Goal: Task Accomplishment & Management: Complete application form

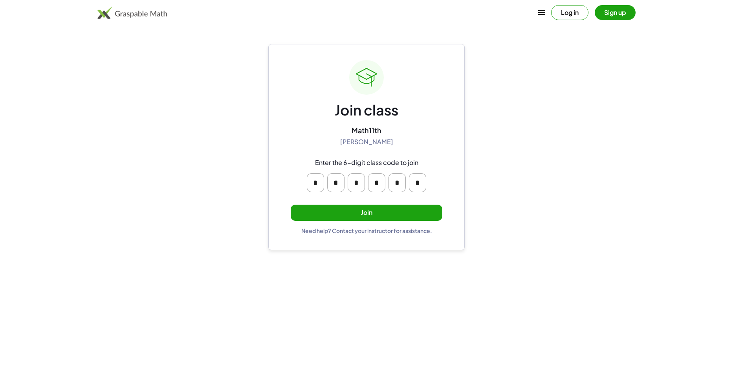
click at [348, 215] on button "Join" at bounding box center [367, 213] width 152 height 16
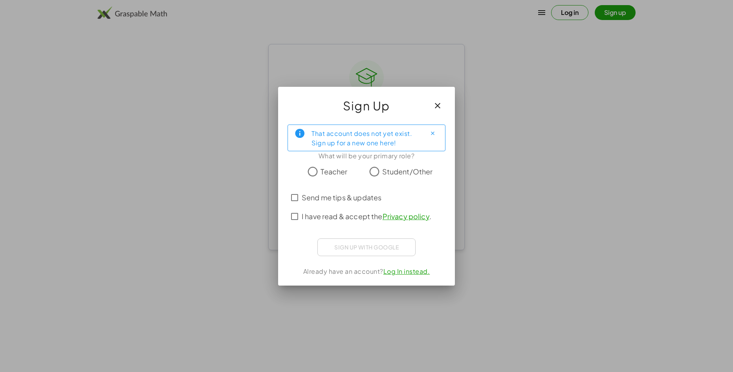
click at [673, 116] on div at bounding box center [366, 186] width 733 height 372
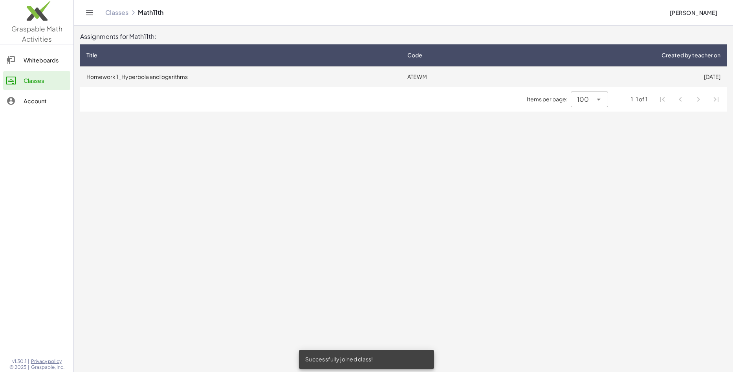
click at [520, 79] on td "13/8/2025" at bounding box center [614, 76] width 225 height 20
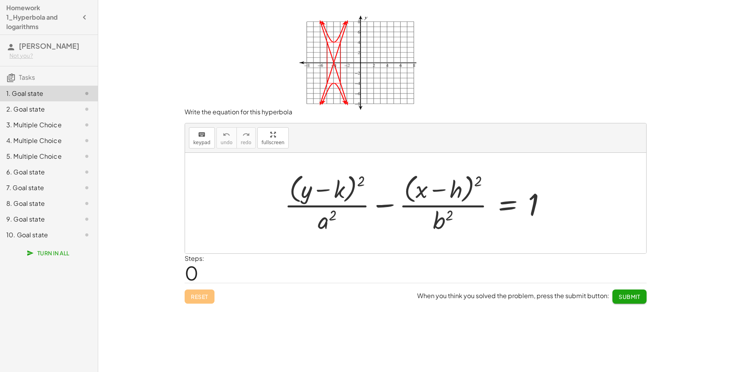
click at [722, 160] on div "Write the equation for this hyperbola keyboard keypad undo undo redo redo fulls…" at bounding box center [415, 186] width 635 height 372
click at [317, 225] on div at bounding box center [418, 203] width 276 height 64
click at [198, 132] on icon "keyboard" at bounding box center [201, 134] width 7 height 9
click at [335, 194] on div at bounding box center [328, 190] width 33 height 26
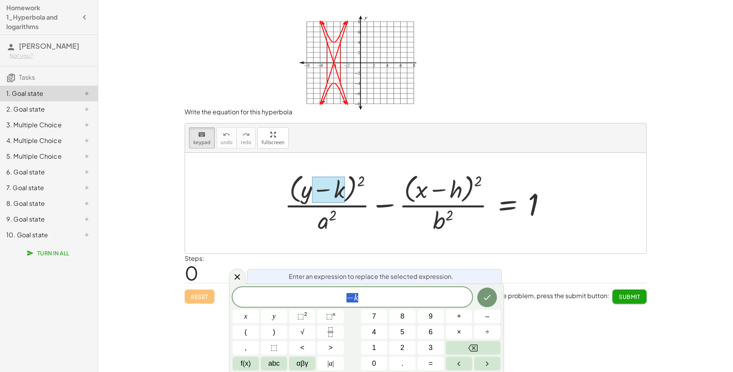
click at [365, 300] on span "− k" at bounding box center [353, 297] width 240 height 11
click at [343, 191] on div at bounding box center [328, 190] width 33 height 26
click at [336, 197] on div at bounding box center [328, 190] width 33 height 26
click at [359, 298] on span "− k ​" at bounding box center [353, 297] width 240 height 11
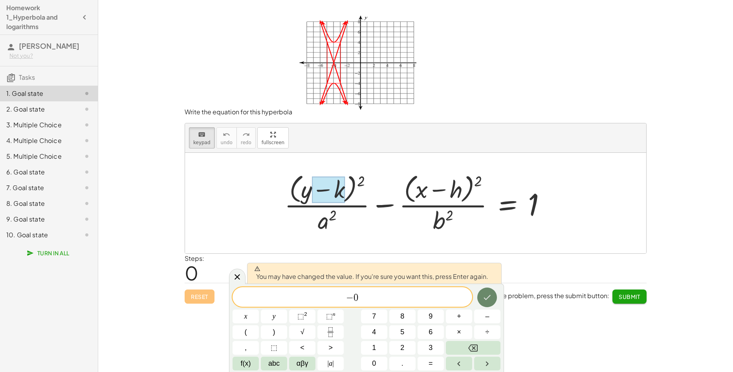
click at [485, 295] on icon "Done" at bounding box center [486, 297] width 9 height 9
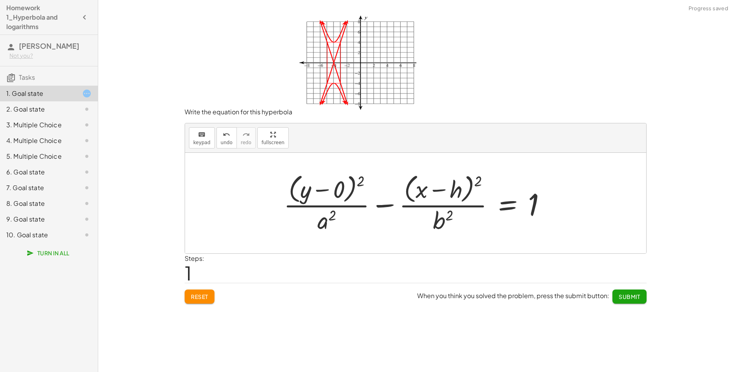
click at [449, 190] on div at bounding box center [418, 203] width 277 height 64
click at [454, 194] on div at bounding box center [418, 203] width 277 height 64
click at [452, 194] on div at bounding box center [418, 203] width 277 height 64
click at [326, 227] on div "+ · ( + y − k ) 2 · a 2 − · ( + x − h ) 2 · b 2 = 1 + · ( + y ) 2 · a 2 − · ( +…" at bounding box center [415, 203] width 461 height 101
click at [324, 225] on div at bounding box center [418, 203] width 277 height 64
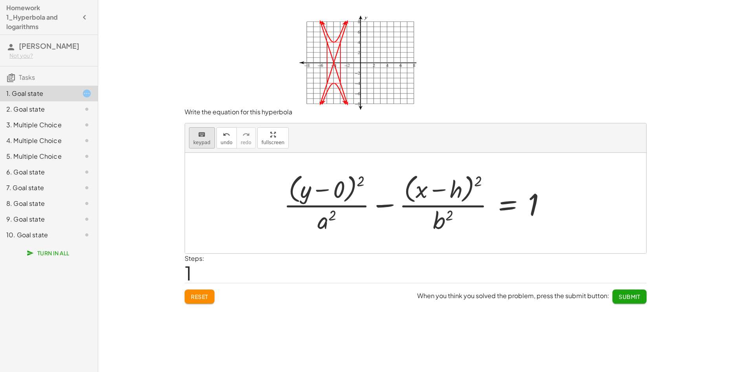
click at [202, 135] on icon "keyboard" at bounding box center [201, 134] width 7 height 9
click at [324, 227] on div at bounding box center [326, 219] width 19 height 27
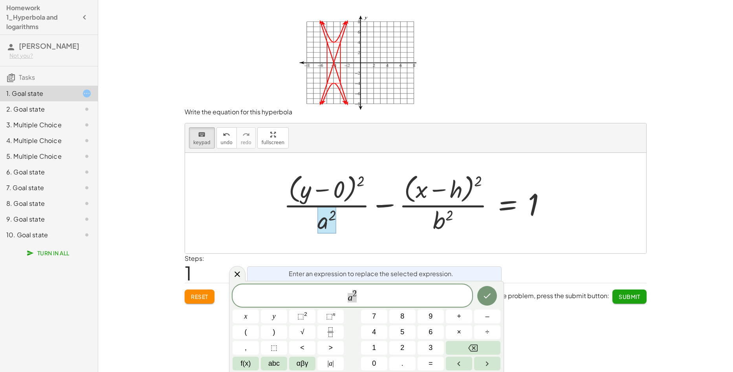
click at [406, 294] on span "a 2" at bounding box center [353, 296] width 240 height 14
click at [446, 224] on div at bounding box center [418, 203] width 277 height 64
click at [487, 301] on icon "Done" at bounding box center [486, 297] width 9 height 9
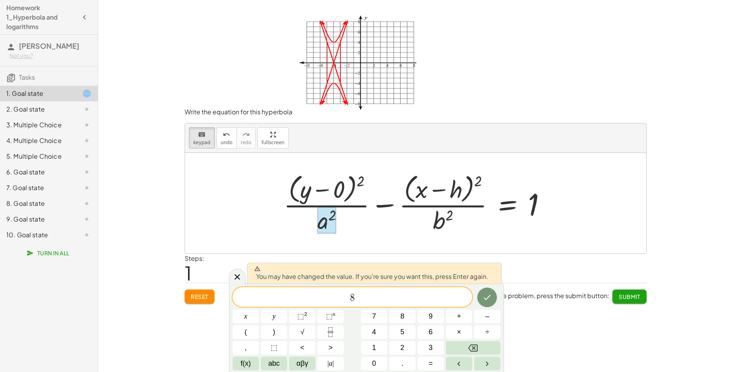
click at [452, 230] on div at bounding box center [418, 203] width 277 height 64
click at [441, 220] on div at bounding box center [418, 203] width 277 height 64
click at [487, 295] on icon "Done" at bounding box center [486, 297] width 9 height 9
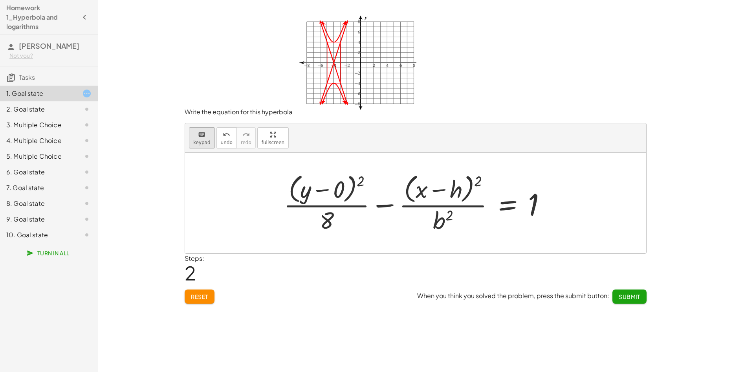
click at [203, 137] on icon "keyboard" at bounding box center [201, 134] width 7 height 9
click at [455, 184] on div at bounding box center [445, 190] width 35 height 26
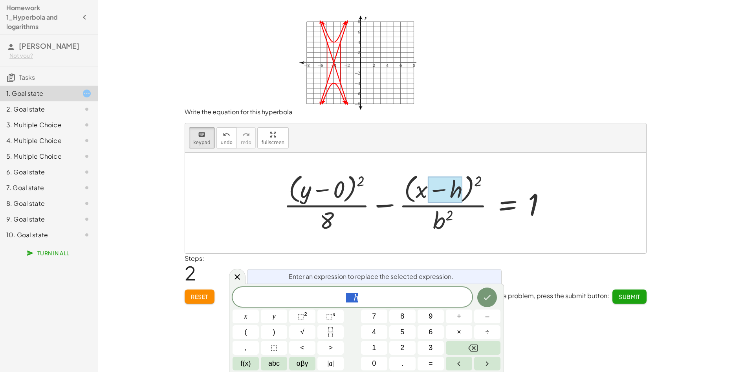
click at [455, 184] on div at bounding box center [445, 190] width 35 height 26
click at [381, 277] on span "Enter an expression to replace the selected expression." at bounding box center [371, 276] width 165 height 9
click at [462, 188] on div at bounding box center [445, 190] width 35 height 26
click at [407, 298] on span "− h" at bounding box center [353, 297] width 240 height 11
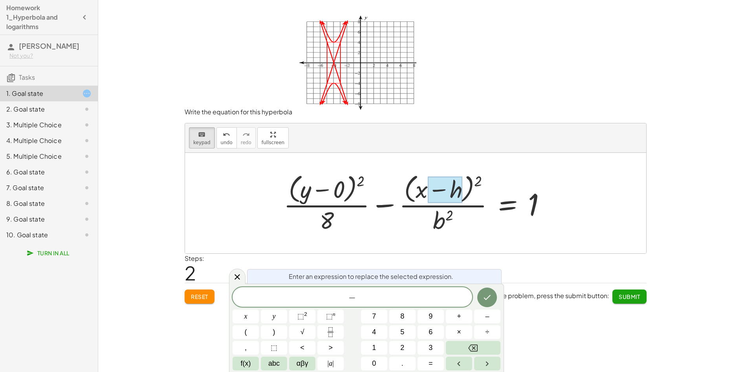
click at [725, 182] on div "Write the equation for this hyperbola keyboard keypad undo undo redo redo fulls…" at bounding box center [415, 186] width 635 height 372
click at [429, 295] on span "−" at bounding box center [353, 297] width 240 height 11
click at [456, 319] on button "+" at bounding box center [459, 316] width 26 height 14
click at [689, 91] on div "Write the equation for this hyperbola keyboard keypad undo undo redo redo fulls…" at bounding box center [415, 186] width 635 height 372
click at [404, 298] on span "+" at bounding box center [353, 297] width 240 height 11
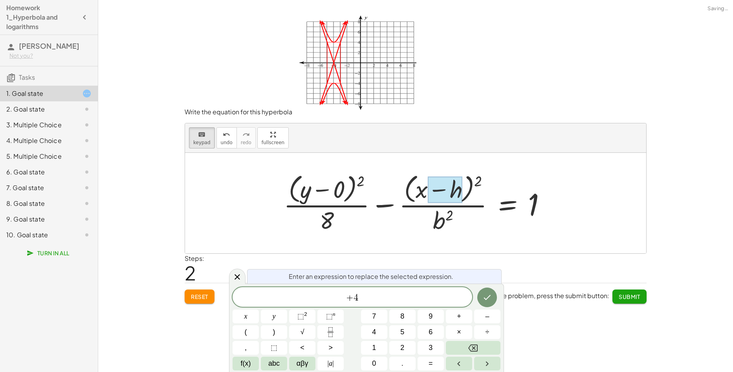
drag, startPoint x: 450, startPoint y: 222, endPoint x: 438, endPoint y: 220, distance: 11.9
click at [446, 221] on div at bounding box center [418, 203] width 277 height 64
click at [438, 220] on div at bounding box center [418, 203] width 277 height 64
click at [489, 292] on button "Done" at bounding box center [487, 297] width 20 height 20
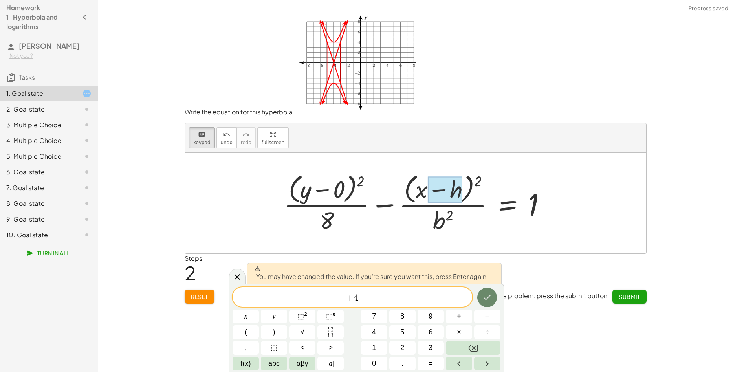
click at [489, 292] on button "Done" at bounding box center [487, 297] width 20 height 20
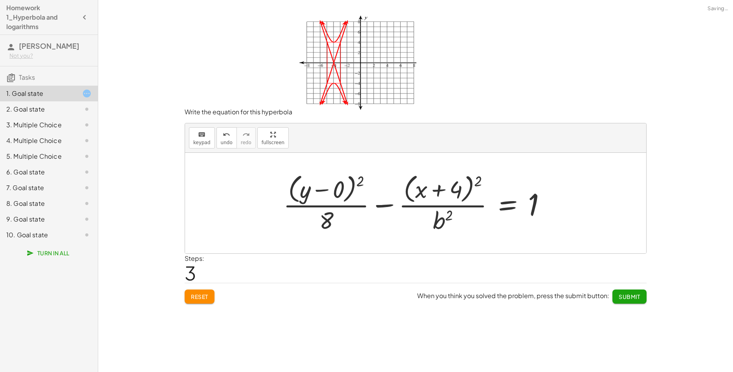
click at [443, 215] on div at bounding box center [417, 203] width 277 height 64
click at [435, 224] on div at bounding box center [417, 203] width 277 height 64
click at [205, 139] on button "keyboard keypad" at bounding box center [202, 137] width 26 height 21
click at [437, 223] on div at bounding box center [443, 219] width 20 height 27
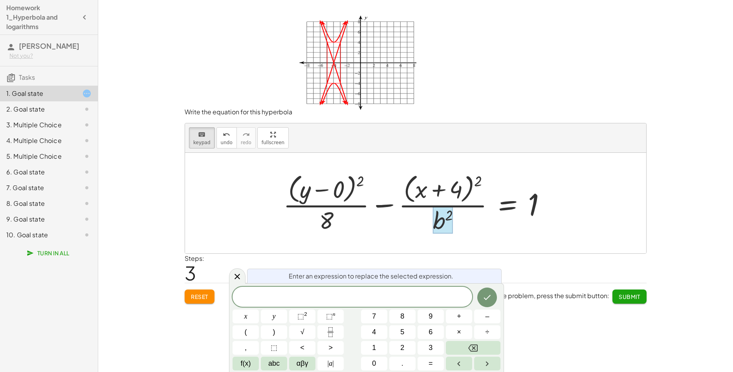
click at [669, 105] on div "Write the equation for this hyperbola keyboard keypad undo undo redo redo fulls…" at bounding box center [415, 186] width 635 height 372
click at [383, 292] on span "​" at bounding box center [353, 297] width 240 height 11
click at [489, 296] on icon "Done" at bounding box center [486, 297] width 9 height 9
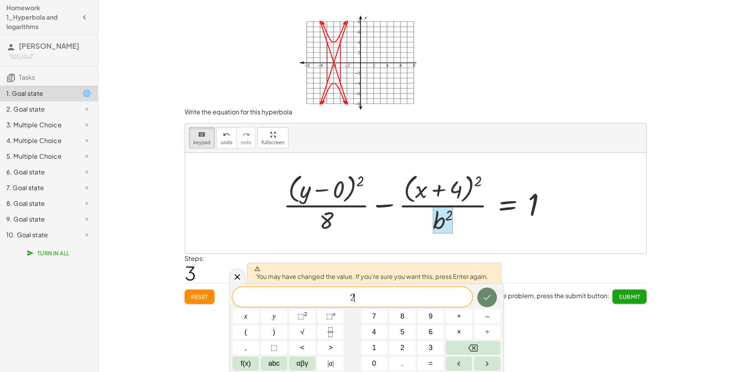
click at [489, 296] on icon "Done" at bounding box center [487, 297] width 7 height 5
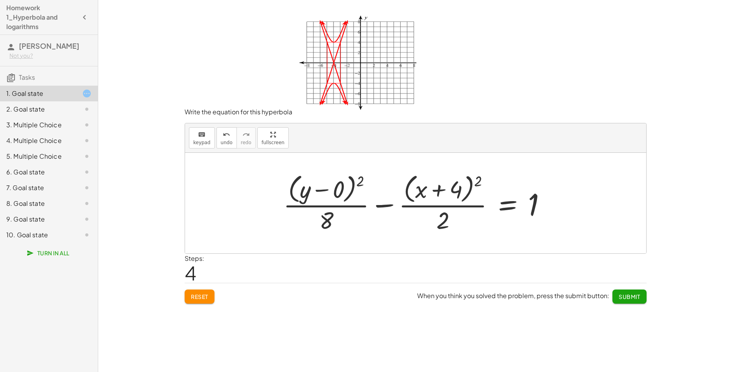
click at [687, 65] on div "Write the equation for this hyperbola keyboard keypad undo undo redo redo fulls…" at bounding box center [415, 186] width 635 height 372
click at [694, 98] on div "Write the equation for this hyperbola keyboard keypad undo undo redo redo fulls…" at bounding box center [415, 186] width 635 height 372
click at [632, 301] on button "Submit" at bounding box center [629, 296] width 34 height 14
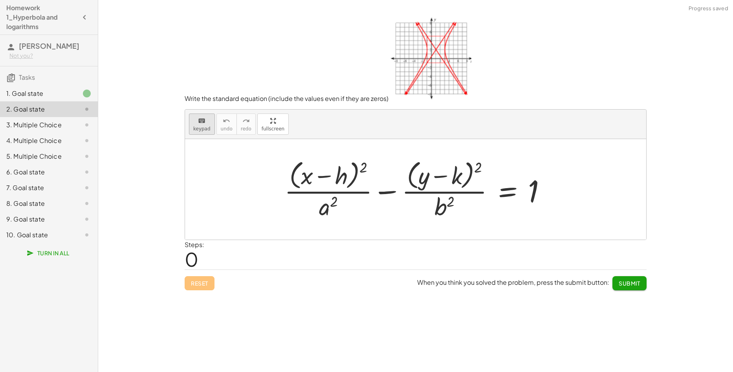
click at [207, 123] on div "keyboard" at bounding box center [201, 120] width 17 height 9
drag, startPoint x: 653, startPoint y: 170, endPoint x: 514, endPoint y: 204, distance: 143.1
click at [653, 170] on div "Write the equation for this hyperbola keyboard keypad undo undo redo redo fulls…" at bounding box center [415, 186] width 635 height 372
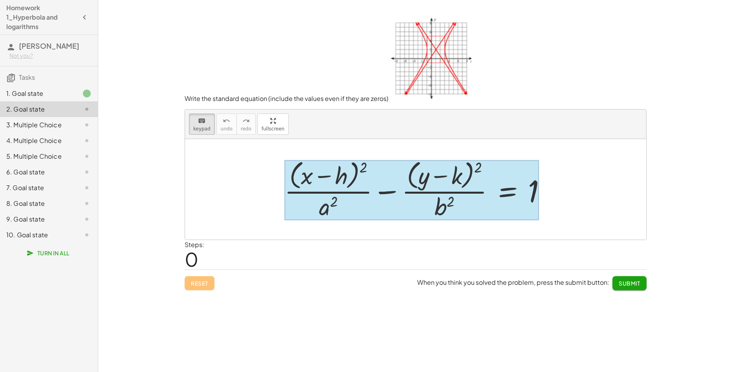
click at [516, 184] on div at bounding box center [411, 190] width 255 height 60
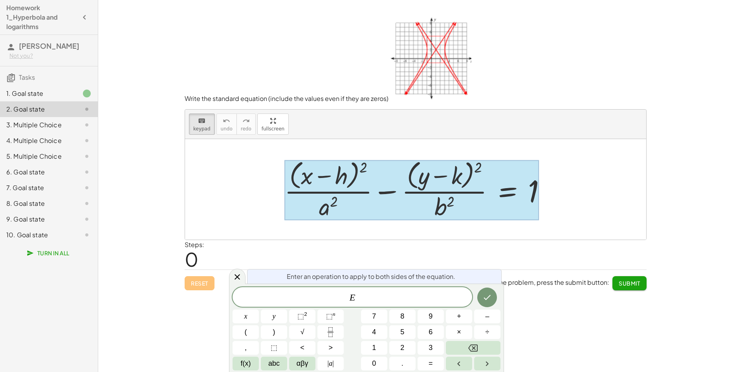
click at [511, 188] on div at bounding box center [411, 190] width 255 height 60
click at [379, 297] on span "E" at bounding box center [353, 297] width 240 height 11
click at [597, 173] on div at bounding box center [415, 189] width 461 height 101
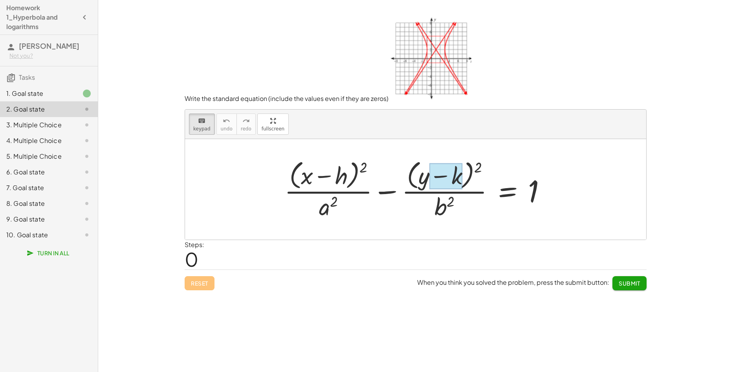
click at [462, 176] on div at bounding box center [445, 176] width 33 height 26
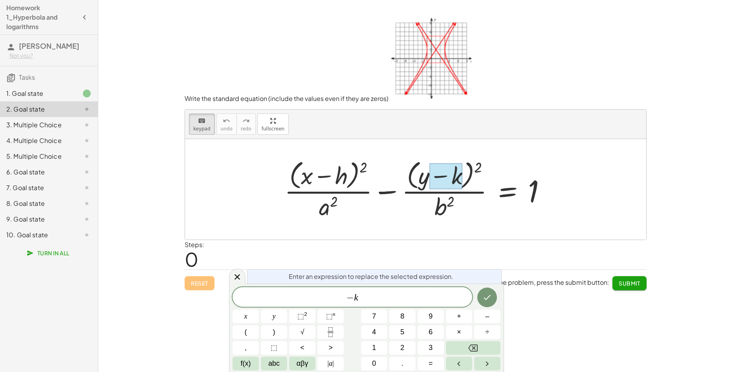
click at [330, 175] on div at bounding box center [418, 189] width 276 height 64
drag, startPoint x: 659, startPoint y: 190, endPoint x: 651, endPoint y: 197, distance: 10.1
click at [659, 190] on div "Write the equation for this hyperbola keyboard keypad undo undo redo redo fulls…" at bounding box center [415, 186] width 635 height 372
click at [348, 183] on div at bounding box center [418, 189] width 276 height 64
click at [399, 292] on span "− k ​" at bounding box center [353, 297] width 240 height 11
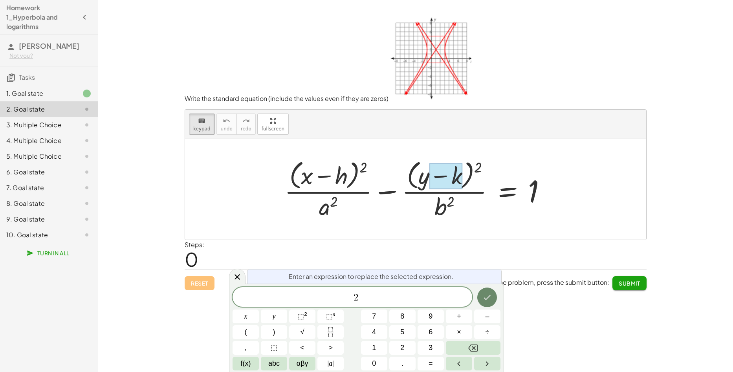
click at [483, 302] on button "Done" at bounding box center [487, 297] width 20 height 20
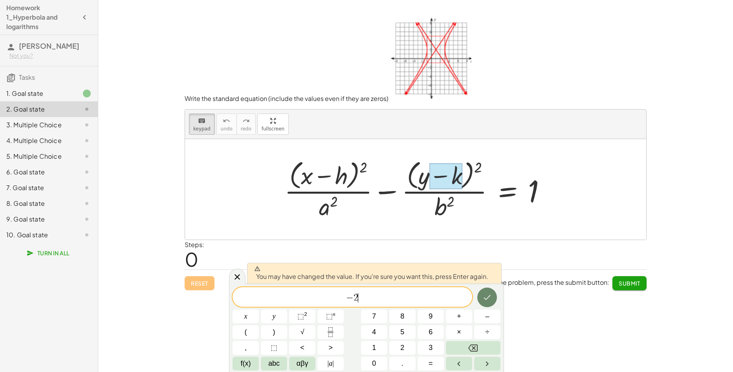
click at [483, 302] on icon "Done" at bounding box center [486, 297] width 9 height 9
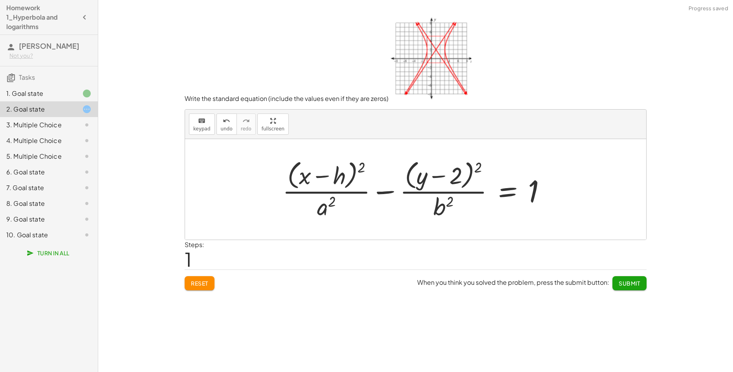
click at [344, 180] on div at bounding box center [417, 189] width 278 height 64
click at [193, 123] on button "keyboard keypad" at bounding box center [202, 124] width 26 height 21
click at [342, 180] on div at bounding box center [328, 176] width 35 height 26
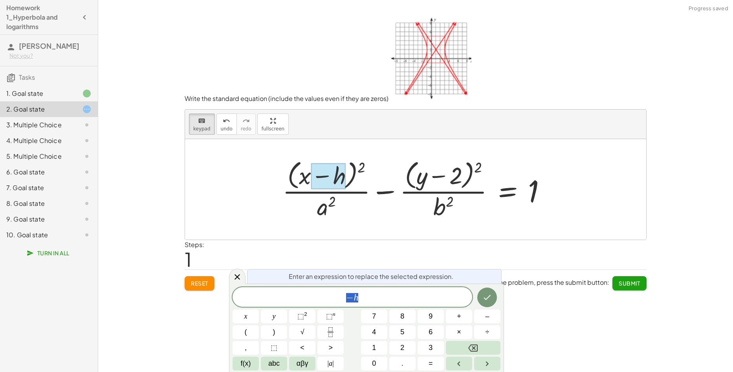
click at [342, 180] on div at bounding box center [328, 176] width 35 height 26
click at [377, 304] on div "− h" at bounding box center [353, 297] width 240 height 20
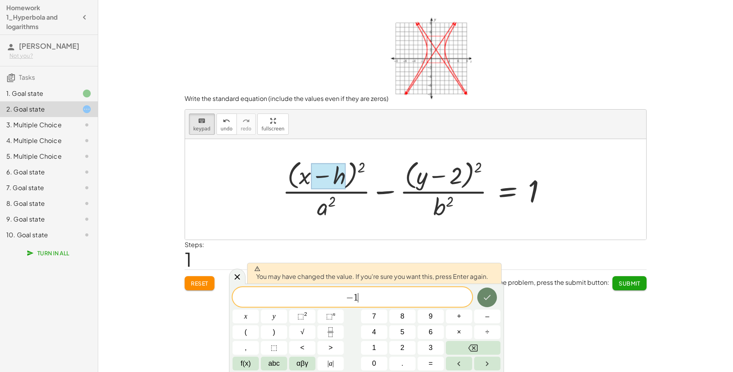
click at [487, 297] on icon "Done" at bounding box center [486, 297] width 9 height 9
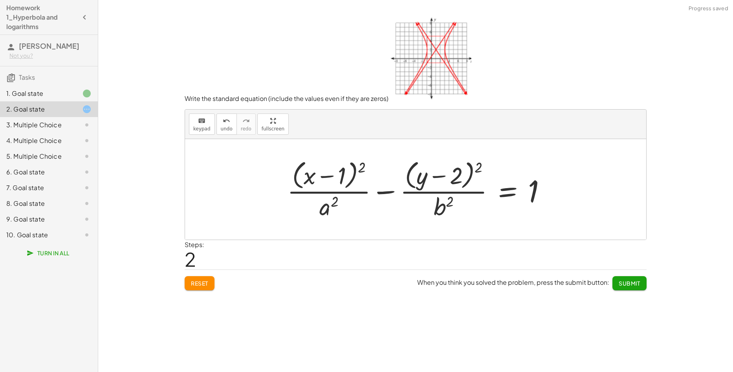
drag, startPoint x: 720, startPoint y: 140, endPoint x: 605, endPoint y: 170, distance: 119.1
click at [720, 140] on div "Write the equation for this hyperbola keyboard keypad undo undo redo redo fulls…" at bounding box center [415, 186] width 635 height 372
click at [337, 206] on div at bounding box center [419, 189] width 273 height 64
click at [203, 125] on button "keyboard keypad" at bounding box center [202, 124] width 26 height 21
click at [320, 203] on div at bounding box center [328, 206] width 19 height 27
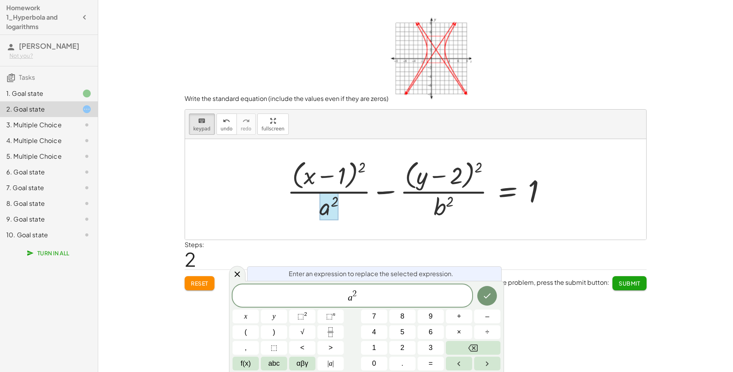
click at [320, 203] on div at bounding box center [328, 206] width 19 height 27
click at [371, 297] on span "a 2 ​" at bounding box center [353, 296] width 240 height 14
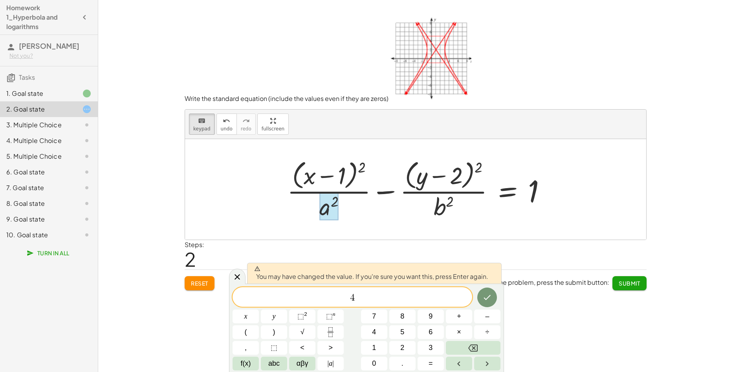
click at [439, 204] on div at bounding box center [419, 189] width 273 height 64
click at [488, 297] on icon "Done" at bounding box center [486, 297] width 9 height 9
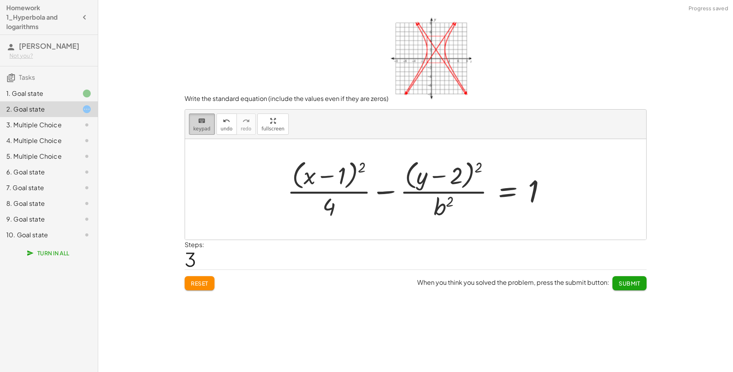
click at [199, 123] on icon "keyboard" at bounding box center [201, 120] width 7 height 9
click at [441, 208] on div at bounding box center [444, 206] width 20 height 27
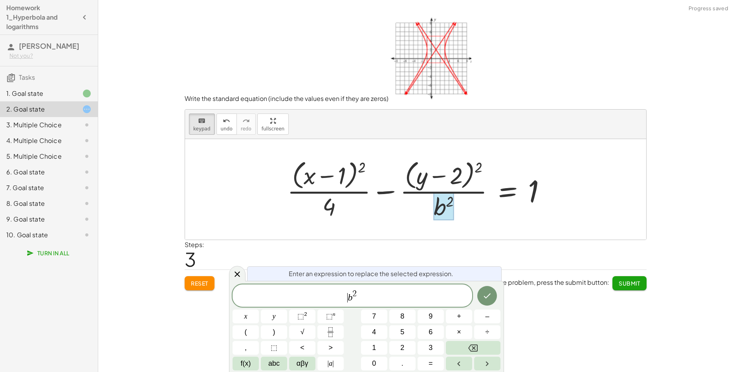
click at [442, 208] on div at bounding box center [444, 206] width 20 height 27
click at [383, 310] on button "7" at bounding box center [374, 316] width 26 height 14
click at [386, 295] on span "7 b 2 ​" at bounding box center [353, 296] width 240 height 14
drag, startPoint x: 386, startPoint y: 290, endPoint x: 282, endPoint y: 297, distance: 103.9
click at [282, 297] on span "7 b 2" at bounding box center [353, 296] width 240 height 14
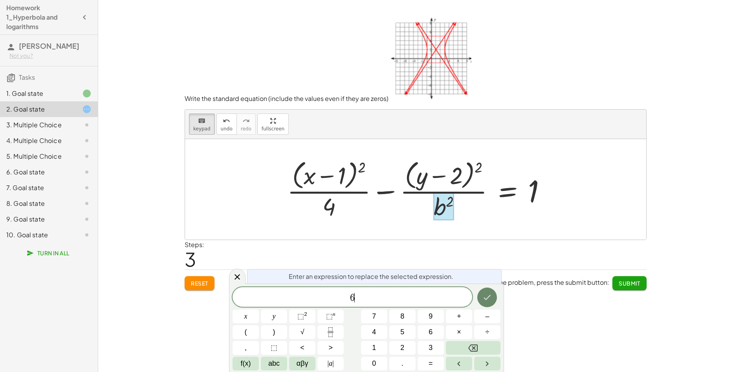
click at [490, 299] on icon "Done" at bounding box center [486, 297] width 9 height 9
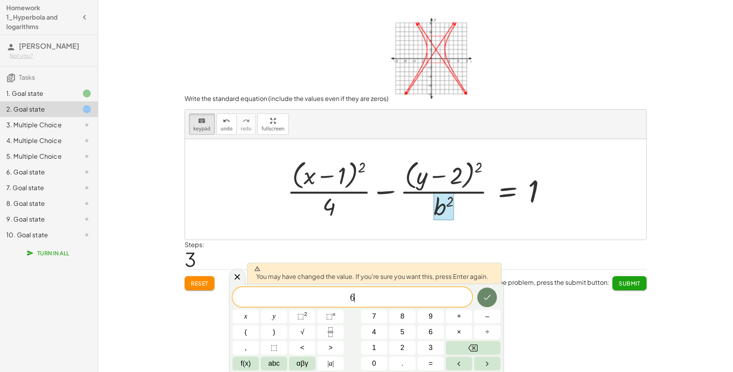
click at [490, 298] on icon "Done" at bounding box center [486, 297] width 9 height 9
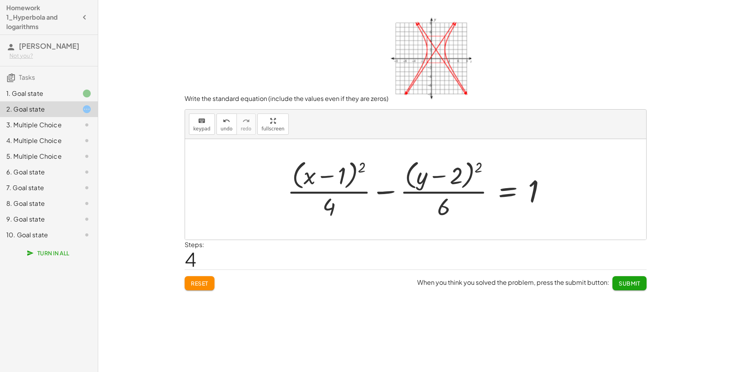
click at [618, 289] on button "Submit" at bounding box center [629, 283] width 34 height 14
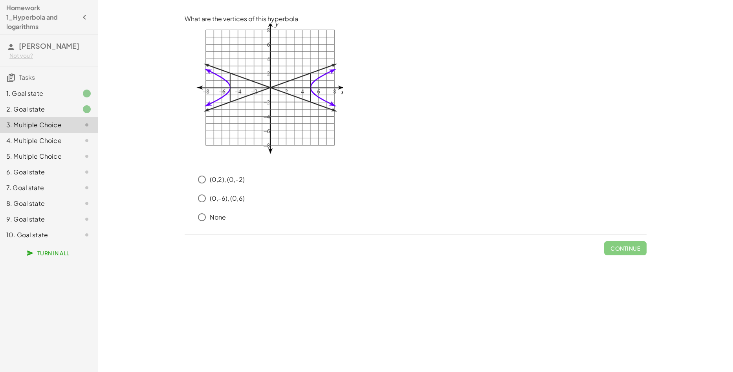
click at [59, 133] on div "2. Goal state" at bounding box center [49, 141] width 98 height 16
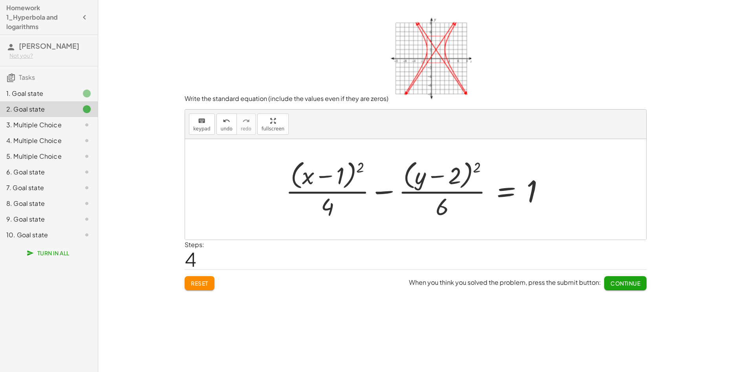
click at [22, 122] on div "3. Multiple Choice" at bounding box center [37, 124] width 63 height 9
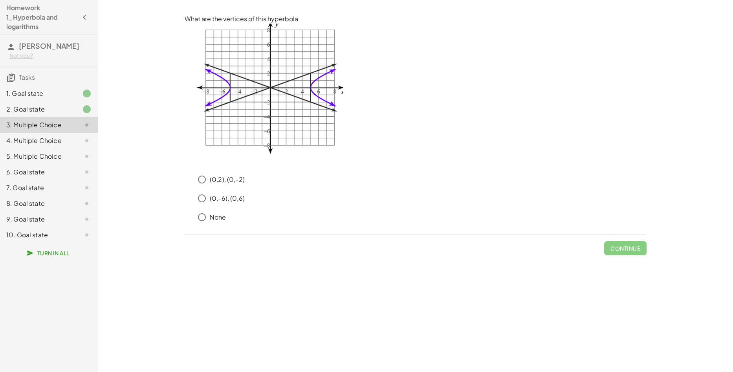
click at [699, 138] on div "Write the equation for this hyperbola keyboard keypad undo undo redo redo fulls…" at bounding box center [415, 186] width 635 height 372
click at [620, 250] on span "Continue" at bounding box center [625, 248] width 30 height 7
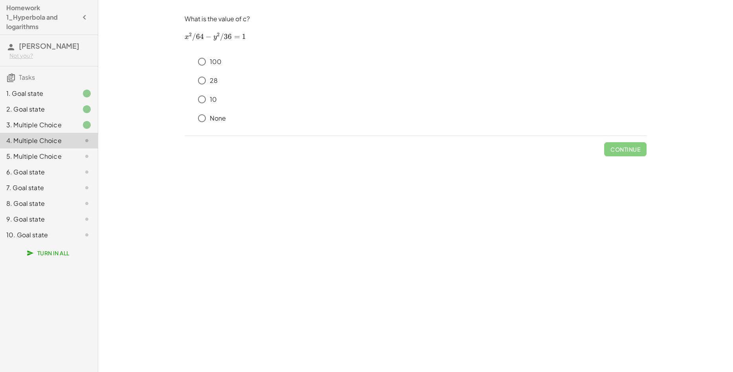
click at [704, 73] on div "Write the equation for this hyperbola keyboard keypad undo undo redo redo fulls…" at bounding box center [415, 186] width 635 height 372
click at [627, 145] on button "Continue" at bounding box center [625, 149] width 42 height 14
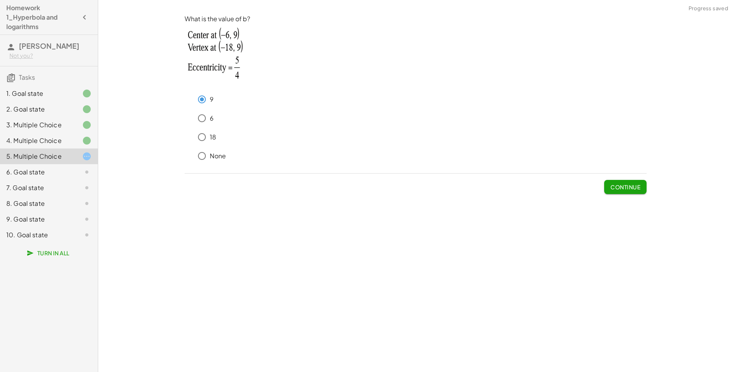
drag, startPoint x: 626, startPoint y: 187, endPoint x: 524, endPoint y: 273, distance: 133.5
click at [626, 188] on span "Continue" at bounding box center [625, 186] width 30 height 7
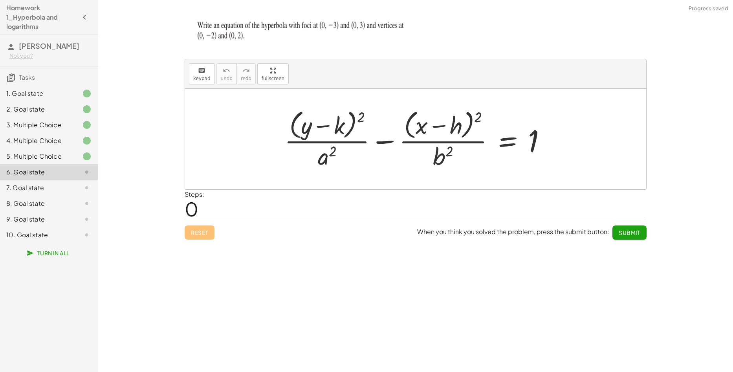
click at [685, 119] on div "Write the equation for this hyperbola keyboard keypad undo undo redo redo fulls…" at bounding box center [415, 186] width 635 height 372
click at [195, 76] on span "keypad" at bounding box center [201, 78] width 17 height 5
click at [344, 121] on div at bounding box center [328, 126] width 33 height 26
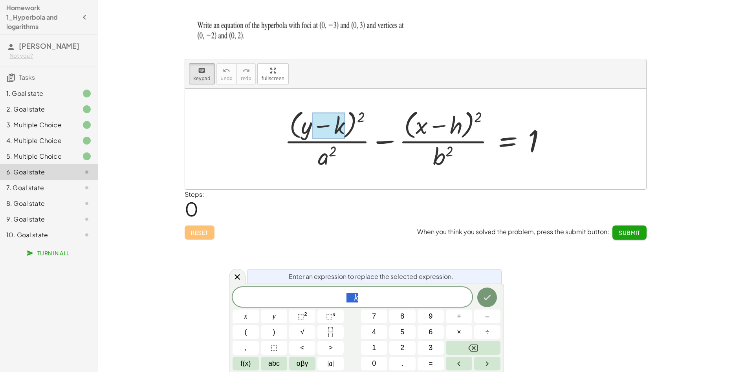
click at [385, 303] on div "− k" at bounding box center [353, 297] width 240 height 20
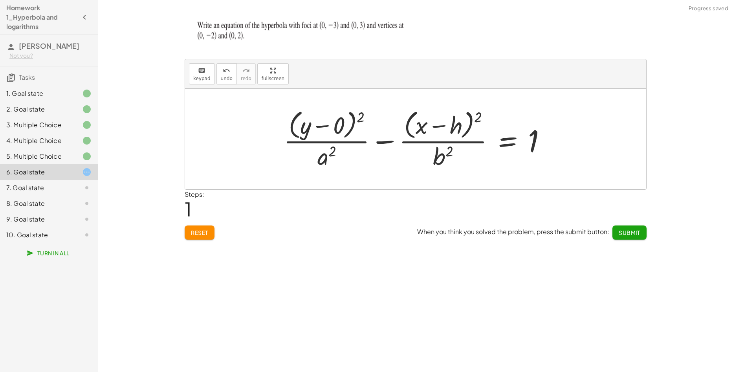
click at [661, 64] on div "Write the equation for this hyperbola keyboard keypad undo undo redo redo fulls…" at bounding box center [415, 186] width 635 height 372
click at [203, 76] on span "keypad" at bounding box center [201, 78] width 17 height 5
click at [457, 127] on div at bounding box center [445, 126] width 35 height 26
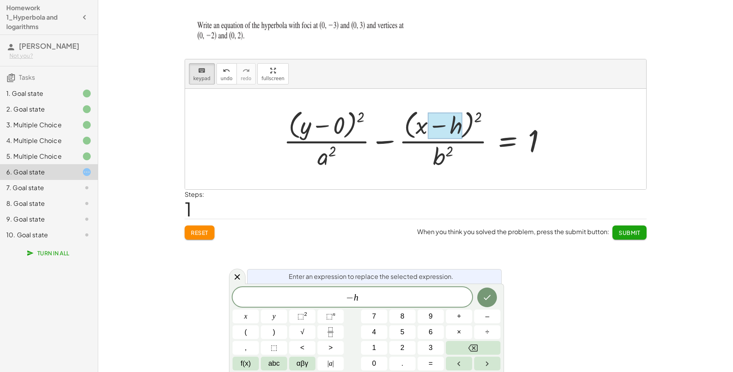
click at [457, 127] on div at bounding box center [445, 126] width 35 height 26
click at [399, 304] on div "− h" at bounding box center [353, 297] width 240 height 20
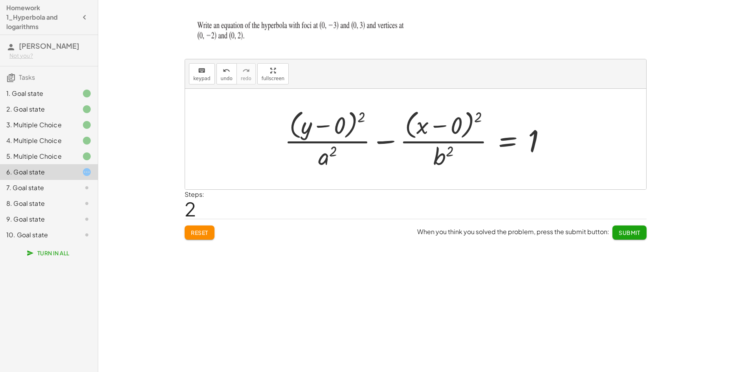
drag, startPoint x: 680, startPoint y: 80, endPoint x: 647, endPoint y: 93, distance: 34.9
click at [680, 80] on div "Write the equation for this hyperbola keyboard keypad undo undo redo redo fulls…" at bounding box center [415, 186] width 635 height 372
click at [195, 79] on span "keypad" at bounding box center [201, 78] width 17 height 5
click at [315, 158] on div at bounding box center [418, 139] width 276 height 64
click at [333, 158] on div at bounding box center [327, 155] width 19 height 27
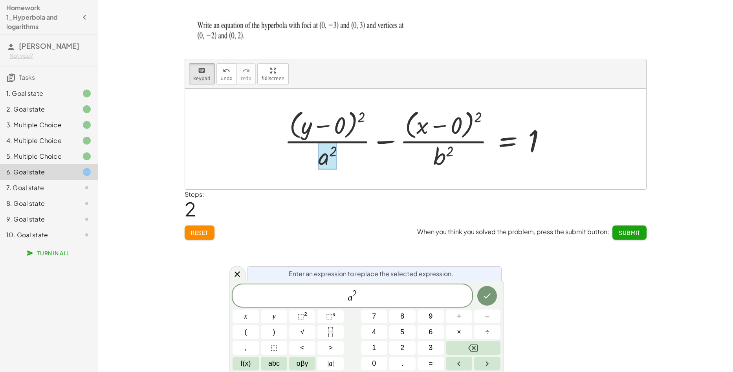
click at [333, 158] on div at bounding box center [327, 155] width 19 height 27
click at [370, 294] on span "a 2" at bounding box center [353, 296] width 240 height 14
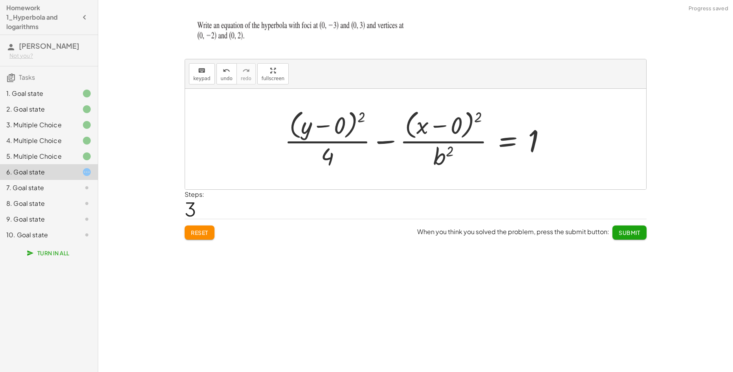
click at [721, 90] on div "Write the equation for this hyperbola keyboard keypad undo undo redo redo fulls…" at bounding box center [415, 186] width 635 height 372
click at [193, 73] on div "keyboard" at bounding box center [201, 70] width 17 height 9
click at [445, 152] on div at bounding box center [443, 155] width 20 height 27
click at [446, 152] on div at bounding box center [443, 155] width 20 height 27
click at [632, 235] on span "Submit" at bounding box center [630, 232] width 22 height 7
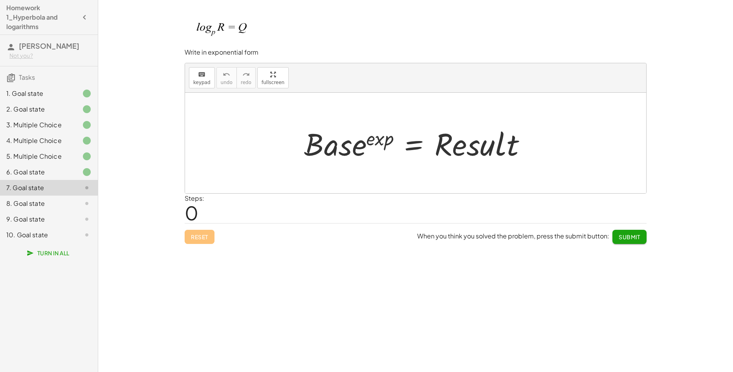
click at [703, 105] on div "Write the equation for this hyperbola keyboard keypad undo undo redo redo fulls…" at bounding box center [415, 186] width 635 height 372
click at [204, 85] on span "keypad" at bounding box center [201, 82] width 17 height 5
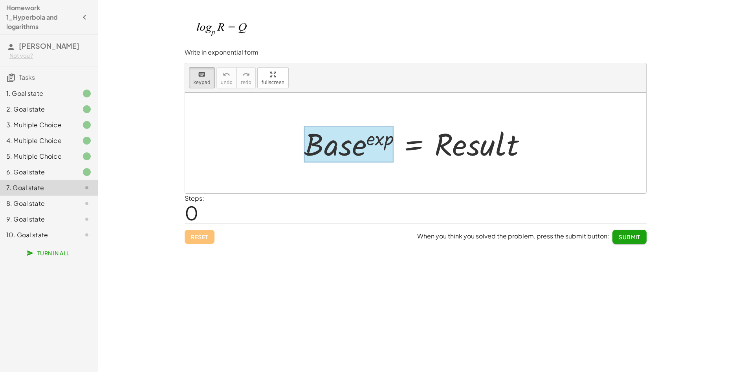
click at [361, 159] on div at bounding box center [349, 144] width 90 height 37
click at [361, 157] on div at bounding box center [349, 144] width 90 height 37
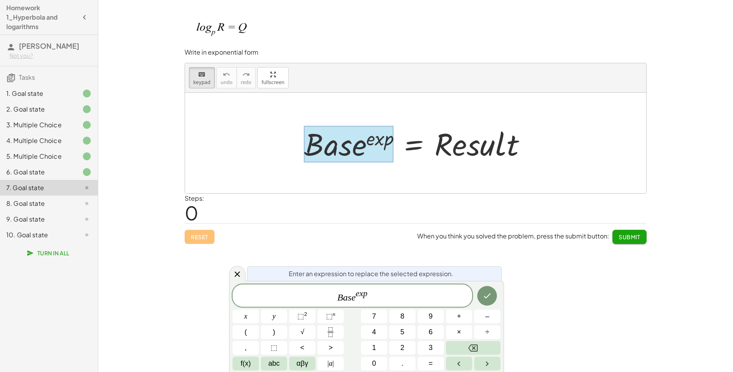
click at [388, 296] on span "B a s e e x p" at bounding box center [353, 296] width 240 height 14
drag, startPoint x: 388, startPoint y: 296, endPoint x: 264, endPoint y: 282, distance: 124.5
click at [265, 282] on div "**********" at bounding box center [366, 326] width 275 height 91
click at [253, 335] on button "(" at bounding box center [246, 332] width 26 height 14
click at [704, 101] on div "Write the equation for this hyperbola keyboard keypad undo undo redo redo fulls…" at bounding box center [415, 186] width 635 height 372
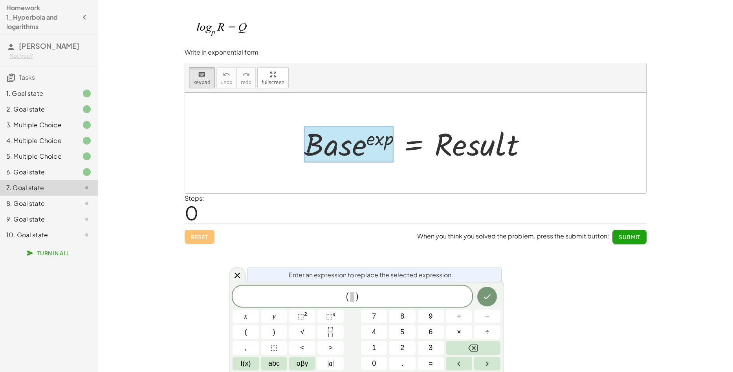
click at [352, 293] on span "( )" at bounding box center [352, 296] width 15 height 11
click at [306, 361] on span "αβγ" at bounding box center [303, 363] width 12 height 11
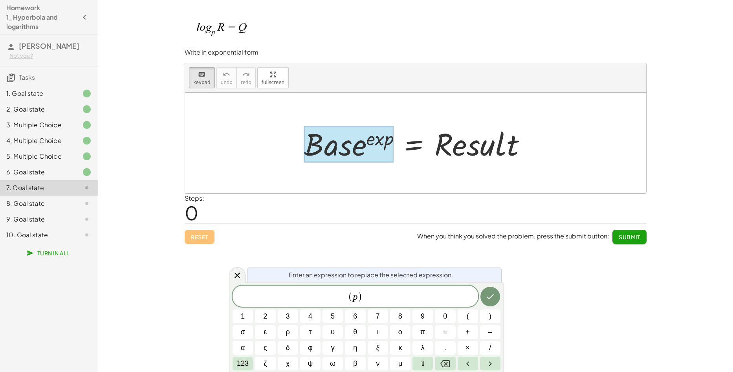
click at [690, 79] on div "Write the equation for this hyperbola keyboard keypad undo undo redo redo fulls…" at bounding box center [415, 186] width 635 height 372
click at [240, 361] on span "123" at bounding box center [243, 363] width 12 height 11
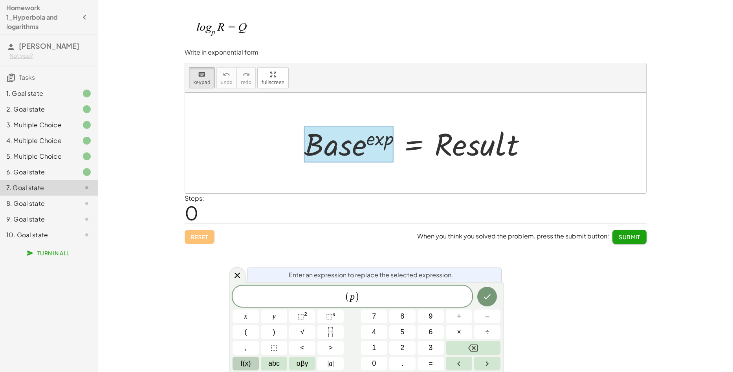
click at [242, 366] on span "f(x)" at bounding box center [246, 363] width 10 height 11
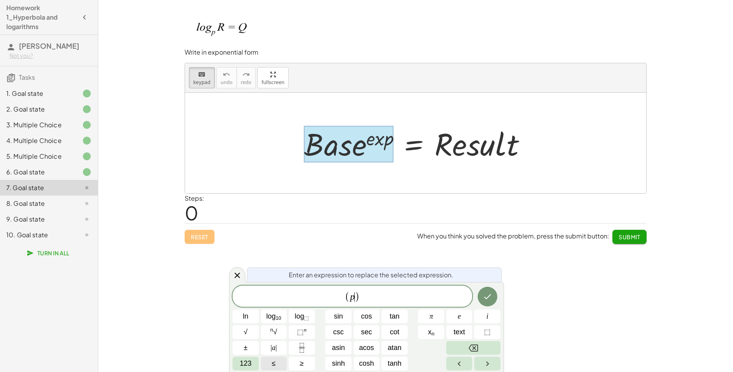
click at [242, 366] on span "123" at bounding box center [246, 363] width 12 height 11
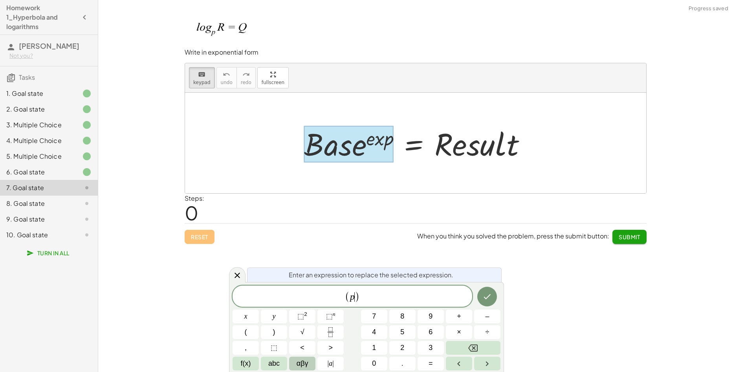
click at [294, 363] on button "αβγ" at bounding box center [302, 364] width 26 height 14
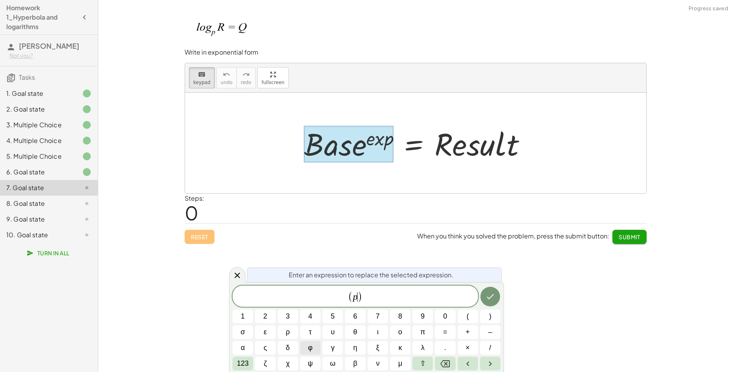
click at [306, 346] on button "φ" at bounding box center [310, 348] width 20 height 14
click at [243, 357] on button "123" at bounding box center [243, 364] width 20 height 14
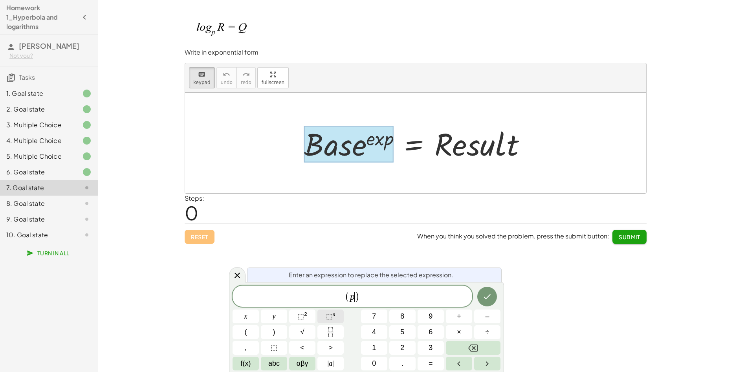
click at [322, 318] on button "⬚ n" at bounding box center [330, 316] width 26 height 14
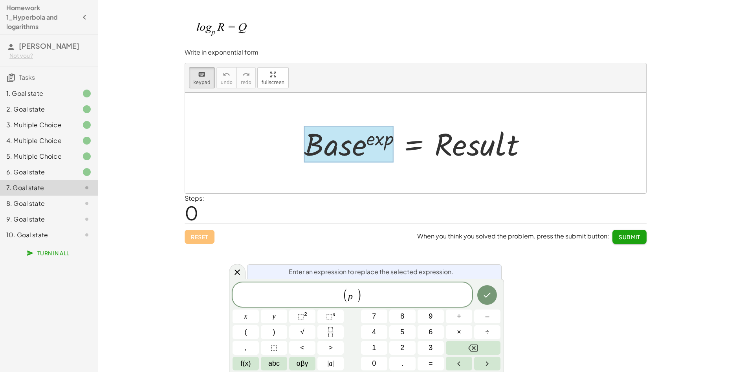
click at [206, 278] on div "Write the equation for this hyperbola keyboard keypad undo undo redo redo fulls…" at bounding box center [415, 186] width 635 height 372
click at [354, 293] on span "​" at bounding box center [355, 293] width 4 height 9
click at [704, 152] on div "Write the equation for this hyperbola keyboard keypad undo undo redo redo fulls…" at bounding box center [415, 186] width 635 height 372
click at [354, 288] on span "( p )" at bounding box center [352, 294] width 19 height 15
click at [438, 360] on button "=" at bounding box center [430, 364] width 26 height 14
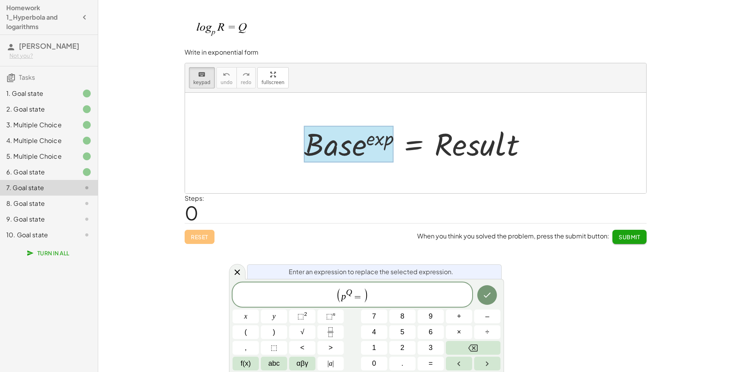
click at [691, 63] on div "Write the equation for this hyperbola keyboard keypad undo undo redo redo fulls…" at bounding box center [415, 186] width 635 height 372
click at [362, 298] on span "=" at bounding box center [357, 296] width 11 height 9
click at [495, 296] on button "Done" at bounding box center [487, 295] width 20 height 20
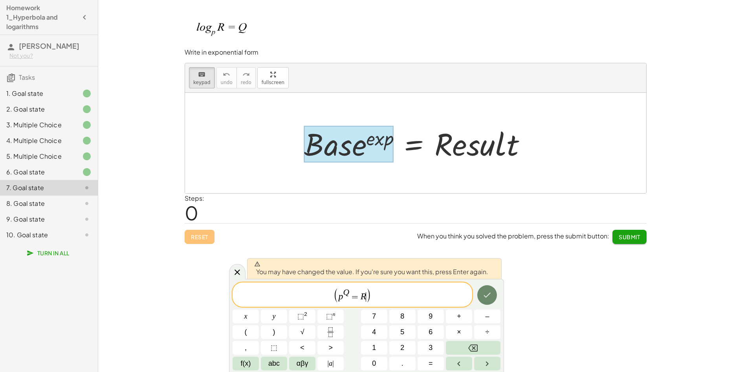
click at [495, 296] on button "Done" at bounding box center [487, 295] width 20 height 20
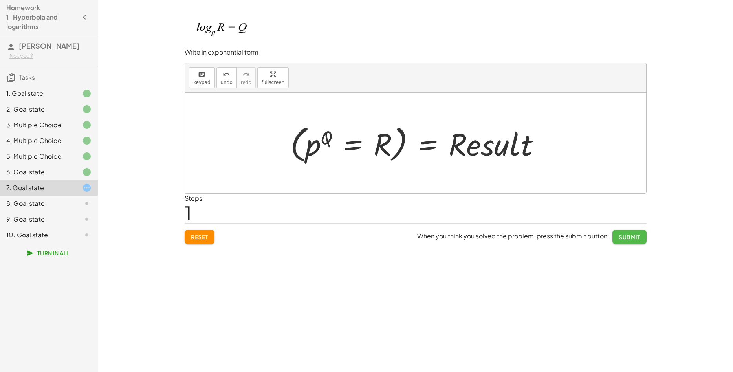
click at [632, 240] on button "Submit" at bounding box center [629, 237] width 34 height 14
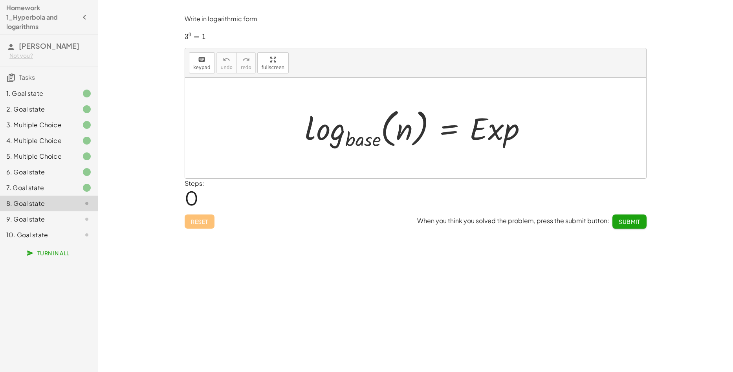
click at [714, 121] on div "Write the equation for this hyperbola keyboard keypad undo undo redo redo fulls…" at bounding box center [415, 186] width 635 height 372
click at [400, 126] on div at bounding box center [419, 128] width 236 height 46
click at [359, 146] on div at bounding box center [419, 128] width 236 height 46
click at [196, 60] on div "keyboard" at bounding box center [201, 59] width 17 height 9
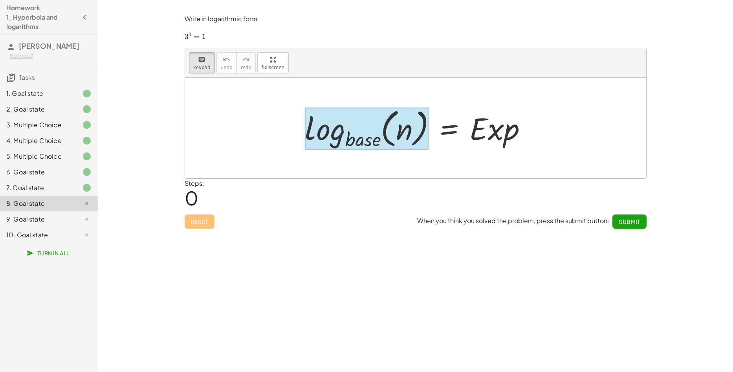
click at [377, 145] on div at bounding box center [367, 129] width 124 height 42
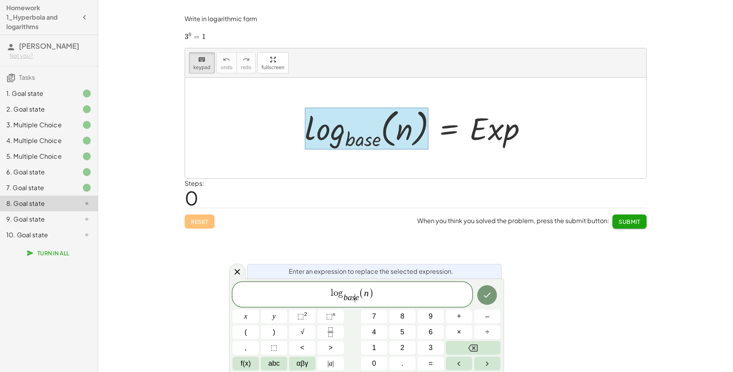
click at [354, 305] on div "l o g b a s ​ e ​ ( n )" at bounding box center [353, 294] width 240 height 25
click at [362, 301] on span "l o g b a s e ​ ( ​ n )" at bounding box center [353, 295] width 240 height 16
click at [357, 302] on span "l o g b a s e ​ ( ​ n )" at bounding box center [353, 295] width 240 height 16
click at [362, 294] on var "n" at bounding box center [360, 293] width 5 height 10
drag, startPoint x: 497, startPoint y: 295, endPoint x: 491, endPoint y: 297, distance: 6.6
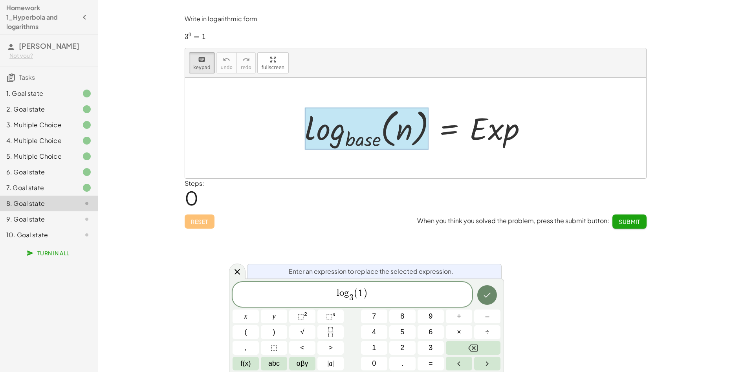
click at [259, 309] on div at bounding box center [246, 316] width 26 height 14
click at [491, 297] on icon "Done" at bounding box center [486, 294] width 9 height 9
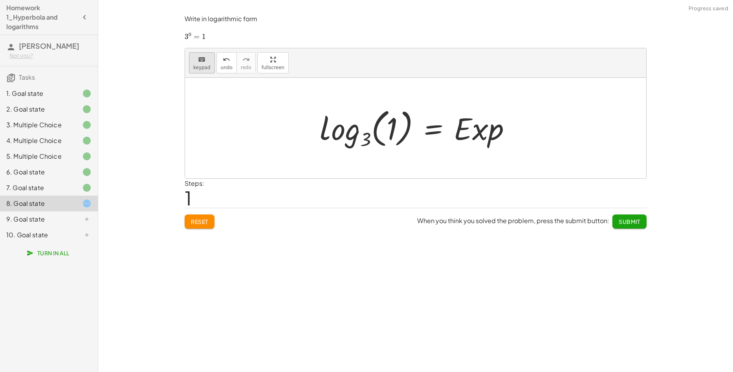
click at [203, 65] on span "keypad" at bounding box center [201, 67] width 17 height 5
click at [477, 127] on div at bounding box center [478, 128] width 49 height 37
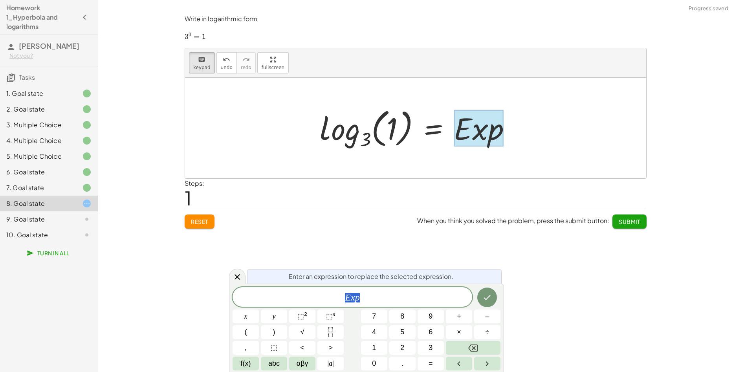
click at [477, 127] on div at bounding box center [478, 128] width 49 height 37
drag, startPoint x: 397, startPoint y: 298, endPoint x: 299, endPoint y: 287, distance: 98.3
click at [302, 287] on div "*** E x p" at bounding box center [353, 297] width 240 height 20
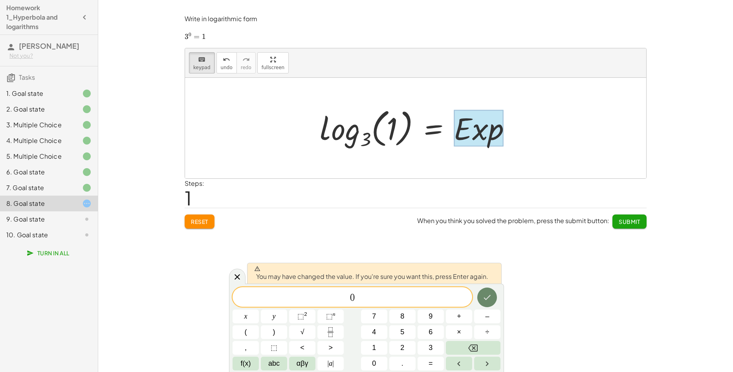
click at [495, 300] on button "Done" at bounding box center [487, 297] width 20 height 20
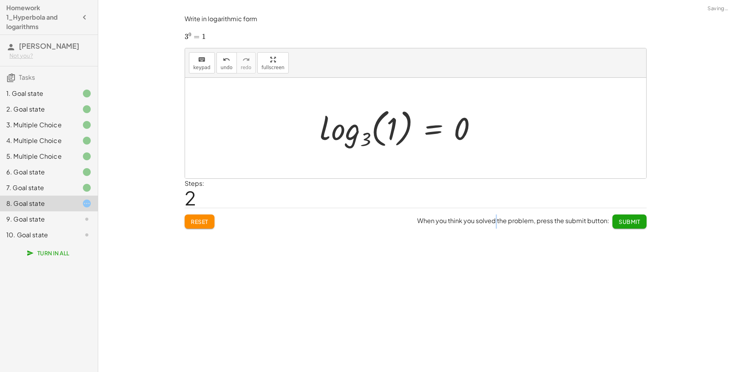
click at [494, 300] on div "Write the equation for this hyperbola keyboard keypad undo undo redo redo fulls…" at bounding box center [415, 186] width 635 height 372
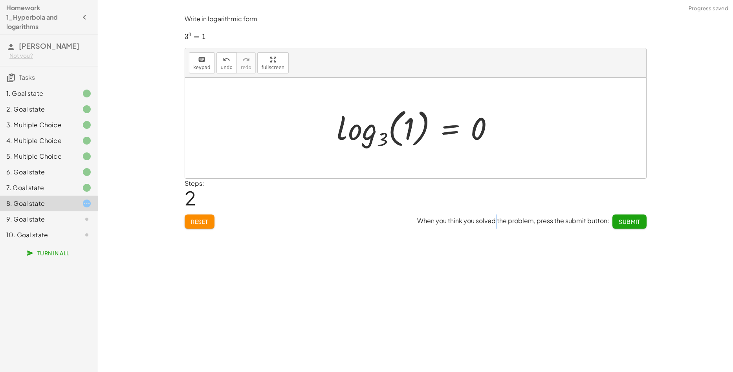
click at [634, 223] on span "Submit" at bounding box center [630, 221] width 22 height 7
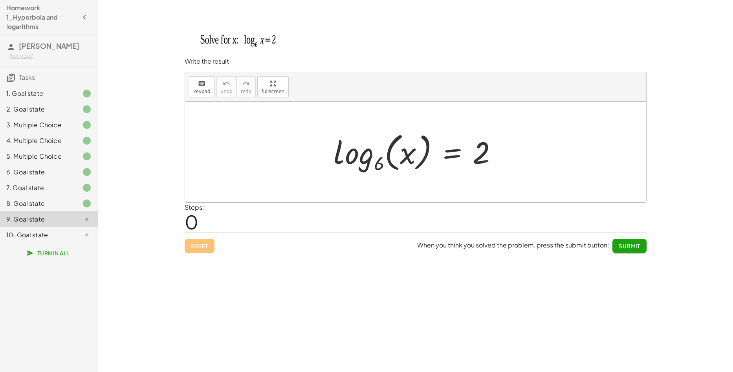
click at [669, 130] on div "Write the equation for this hyperbola keyboard keypad undo undo redo redo fulls…" at bounding box center [415, 186] width 635 height 372
drag, startPoint x: 201, startPoint y: 96, endPoint x: 205, endPoint y: 98, distance: 4.4
click at [201, 96] on button "keyboard keypad" at bounding box center [202, 86] width 26 height 21
click at [391, 167] on div at bounding box center [419, 152] width 178 height 46
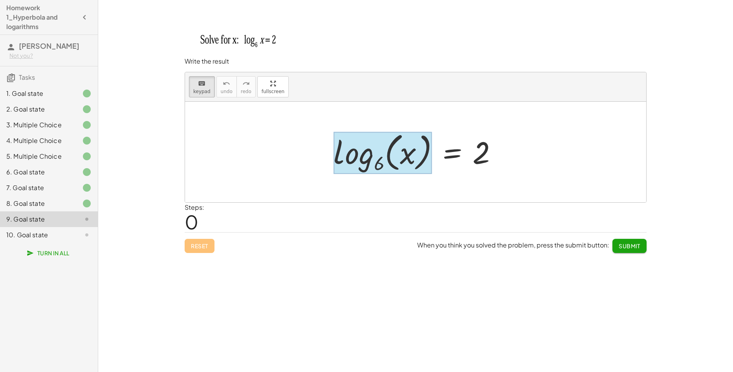
click at [352, 163] on div at bounding box center [382, 153] width 98 height 42
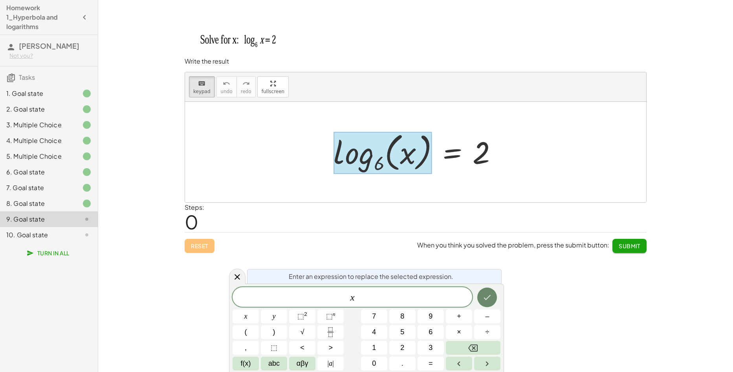
click at [483, 302] on button "Done" at bounding box center [487, 297] width 20 height 20
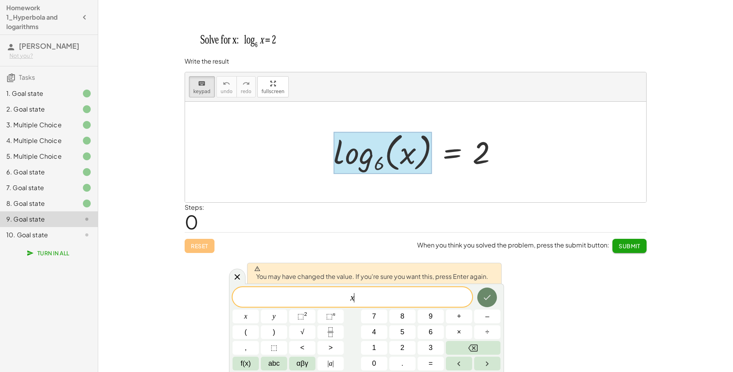
click at [483, 302] on button "Done" at bounding box center [487, 297] width 20 height 20
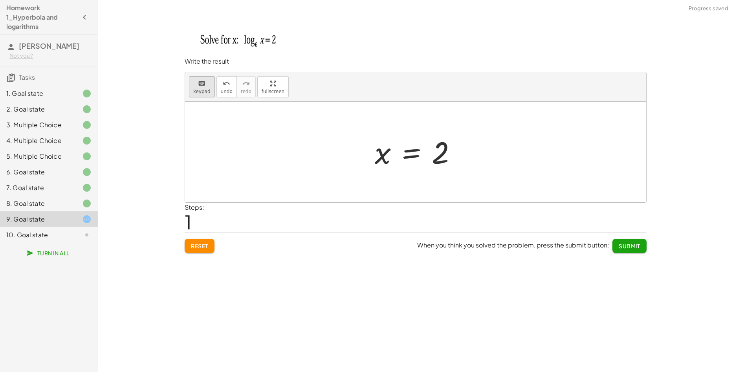
click at [205, 82] on div "keyboard" at bounding box center [201, 83] width 17 height 9
click at [440, 151] on div at bounding box center [440, 153] width 17 height 35
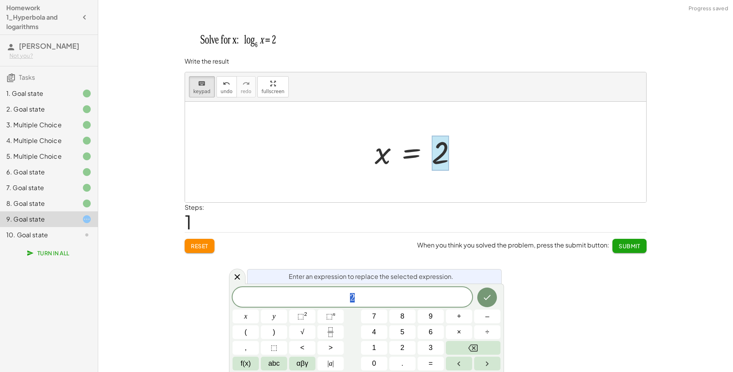
click at [441, 150] on div at bounding box center [440, 153] width 17 height 35
drag, startPoint x: 402, startPoint y: 290, endPoint x: 342, endPoint y: 300, distance: 60.8
click at [342, 300] on div "* 2 ​" at bounding box center [353, 297] width 240 height 20
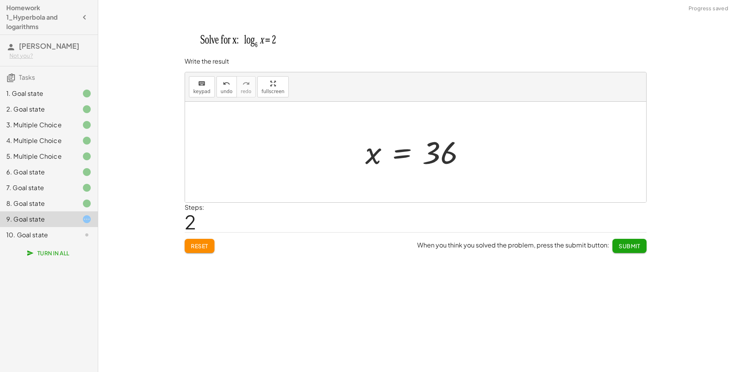
click at [368, 356] on div "Write the equation for this hyperbola keyboard keypad undo undo redo redo fulls…" at bounding box center [415, 186] width 635 height 372
click at [624, 241] on button "Submit" at bounding box center [629, 246] width 34 height 14
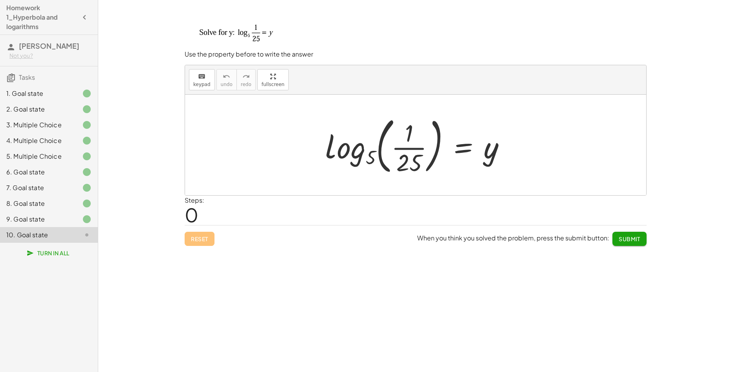
click at [700, 57] on div "Write the equation for this hyperbola keyboard keypad undo undo redo redo fulls…" at bounding box center [415, 186] width 635 height 372
click at [195, 76] on div "keyboard" at bounding box center [201, 75] width 17 height 9
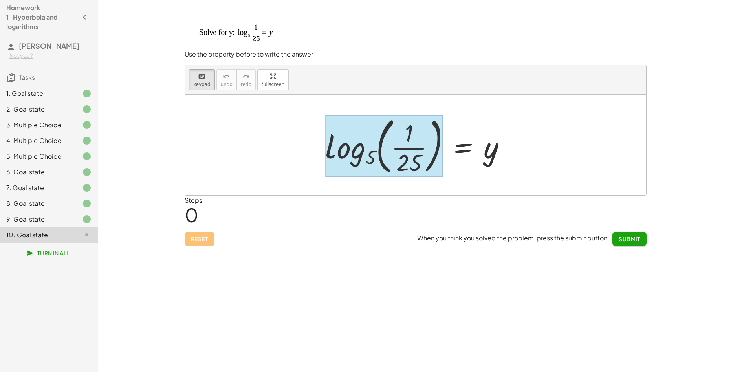
click at [357, 162] on div at bounding box center [384, 145] width 118 height 61
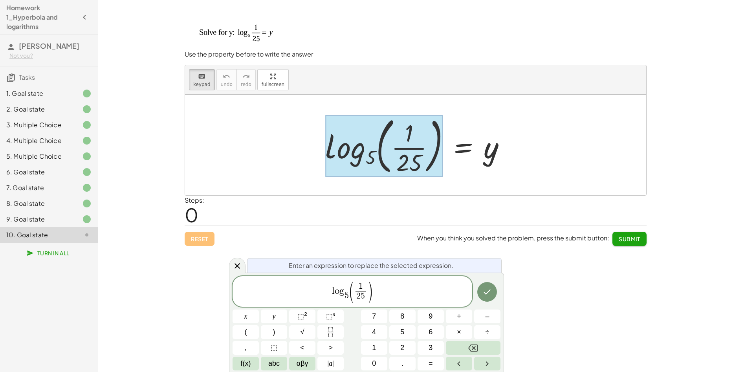
click at [357, 162] on div at bounding box center [384, 145] width 118 height 61
drag, startPoint x: 370, startPoint y: 283, endPoint x: 216, endPoint y: 289, distance: 153.3
click at [227, 289] on body "Homework 1_Hyperbola and logarithms Luis Aguilar Not you? Tasks 1. Goal state 2…" at bounding box center [366, 186] width 733 height 372
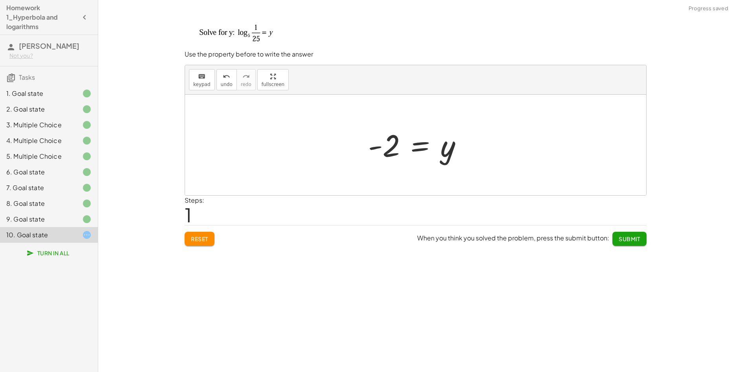
click at [635, 237] on span "Submit" at bounding box center [630, 238] width 22 height 7
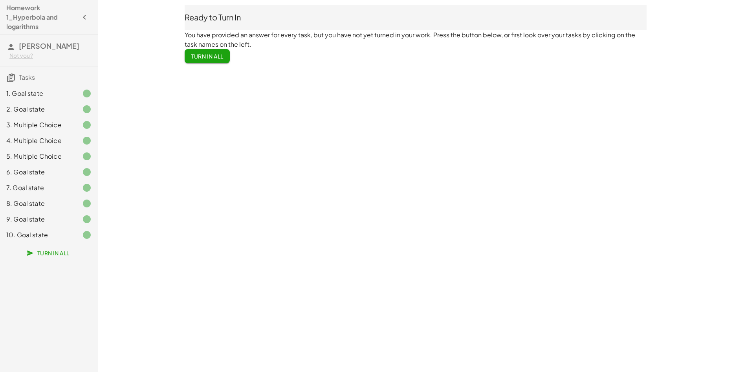
click at [205, 59] on span "Turn In All" at bounding box center [207, 56] width 33 height 7
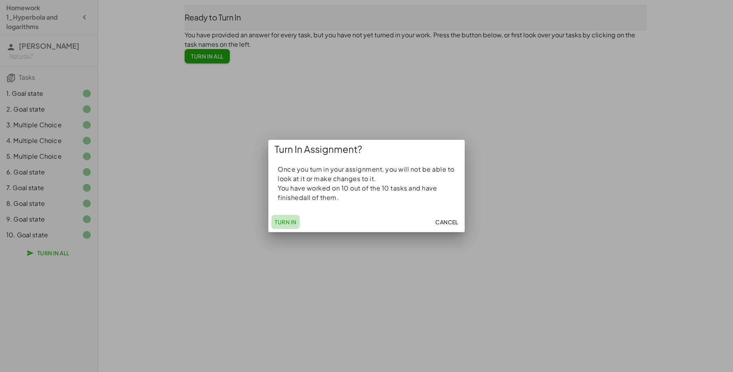
click at [290, 226] on button "Turn In" at bounding box center [285, 222] width 28 height 14
